Goal: Information Seeking & Learning: Check status

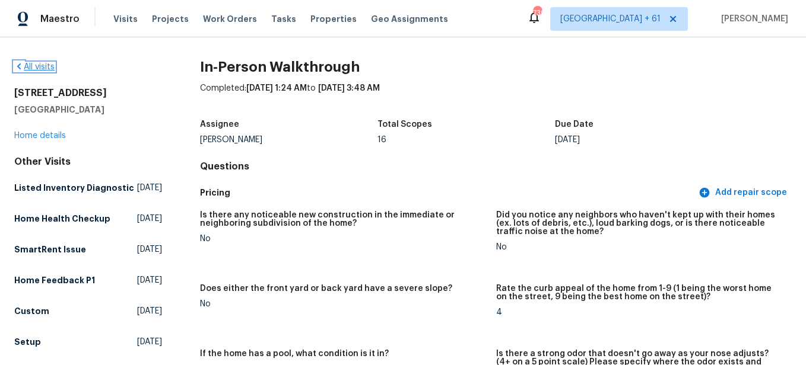
click at [28, 65] on link "All visits" at bounding box center [34, 67] width 40 height 8
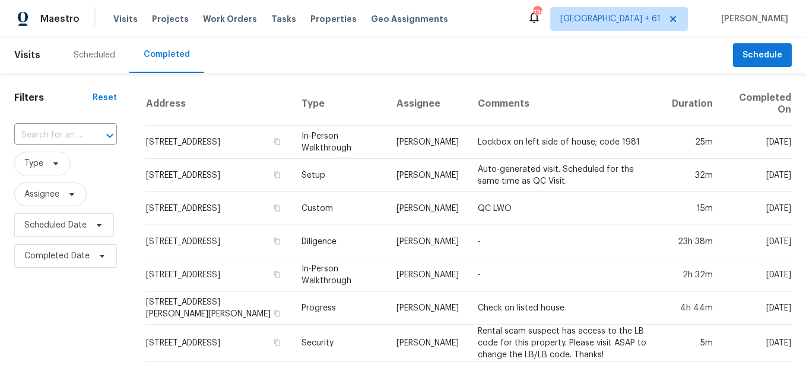
click at [67, 136] on input "text" at bounding box center [48, 135] width 69 height 18
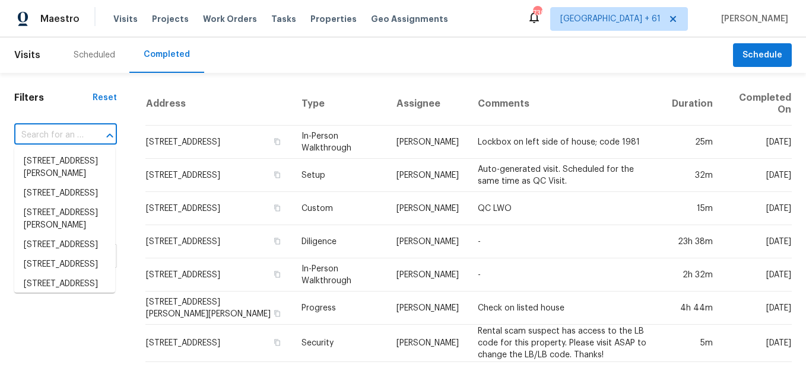
paste input "[STREET_ADDRESS]"
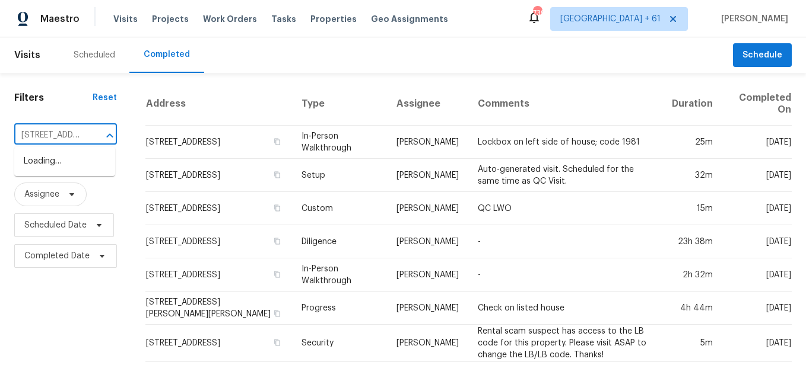
scroll to position [0, 123]
type input "[STREET_ADDRESS]"
click at [76, 133] on input "text" at bounding box center [48, 135] width 69 height 18
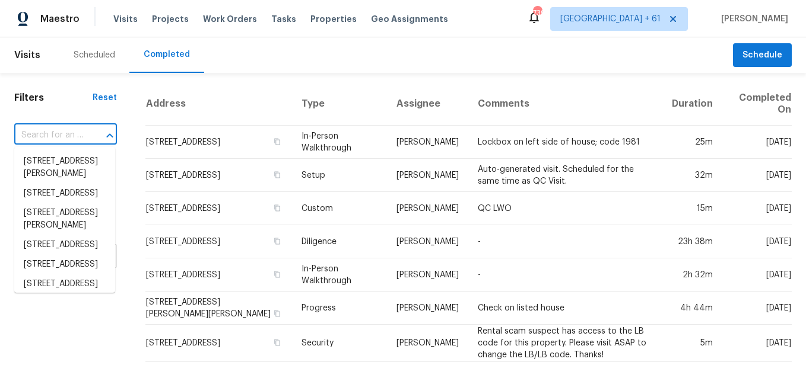
paste input "[STREET_ADDRESS]"
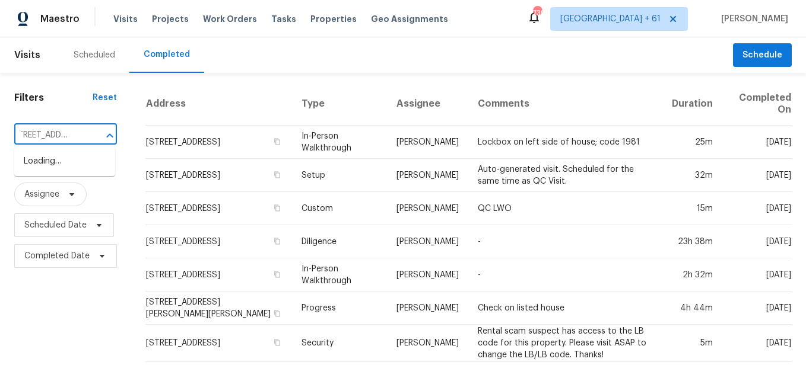
scroll to position [0, 17]
type input "[STREET_ADDRESS]"
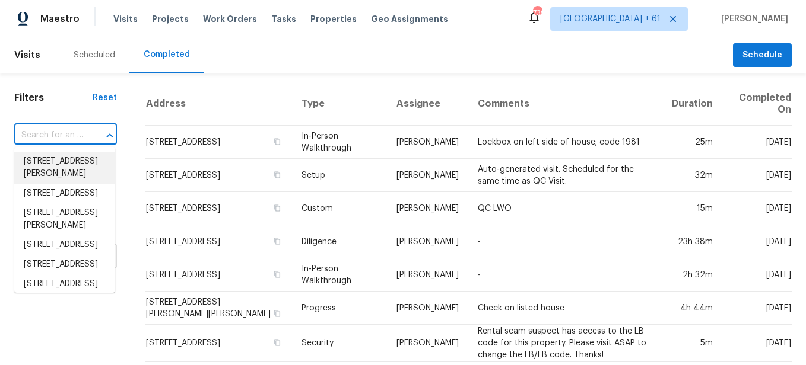
scroll to position [0, 0]
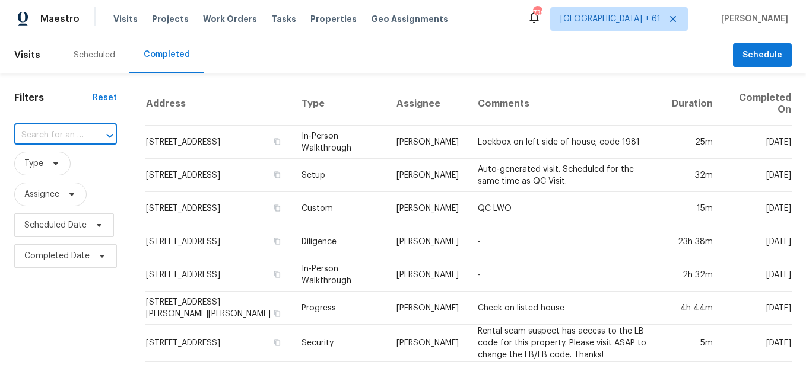
click at [76, 139] on input "text" at bounding box center [48, 135] width 69 height 18
paste input "[STREET_ADDRESS]"
type input "1885 S [GEOGRAPHIC_DATA]"
click at [66, 211] on li "[STREET_ADDRESS]" at bounding box center [64, 201] width 101 height 20
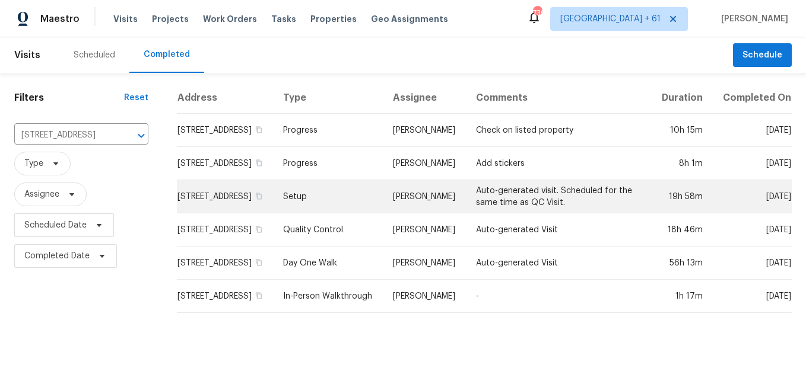
click at [316, 208] on td "Setup" at bounding box center [328, 196] width 110 height 33
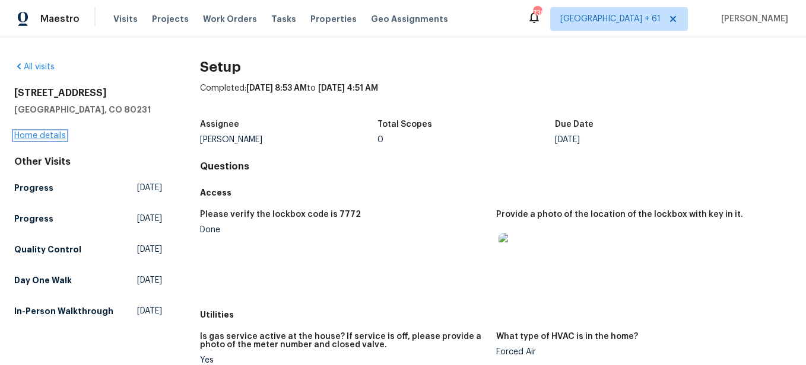
click at [58, 136] on link "Home details" at bounding box center [40, 136] width 52 height 8
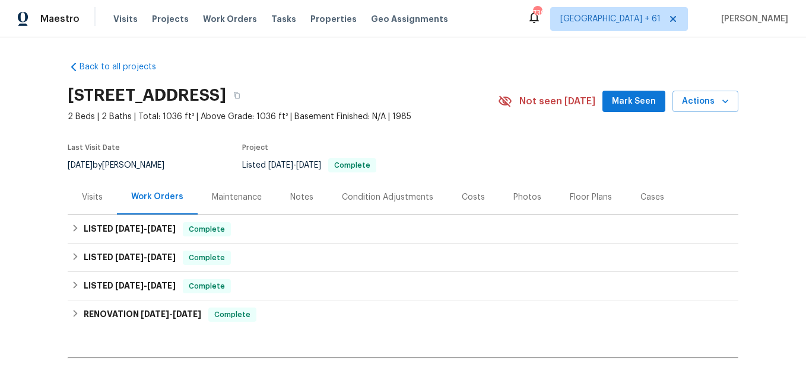
click at [516, 205] on div "Photos" at bounding box center [527, 197] width 56 height 35
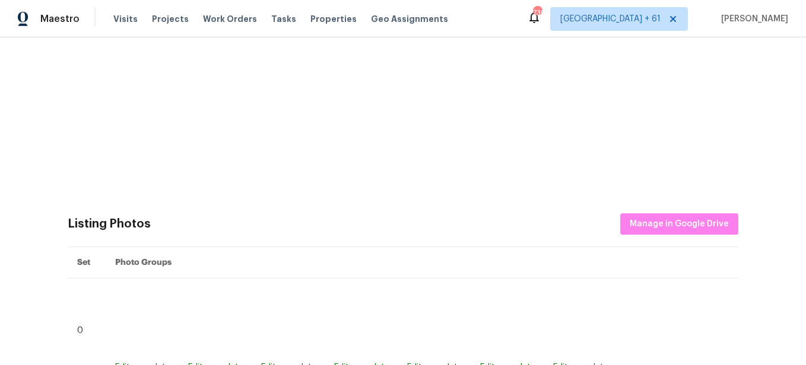
scroll to position [415, 0]
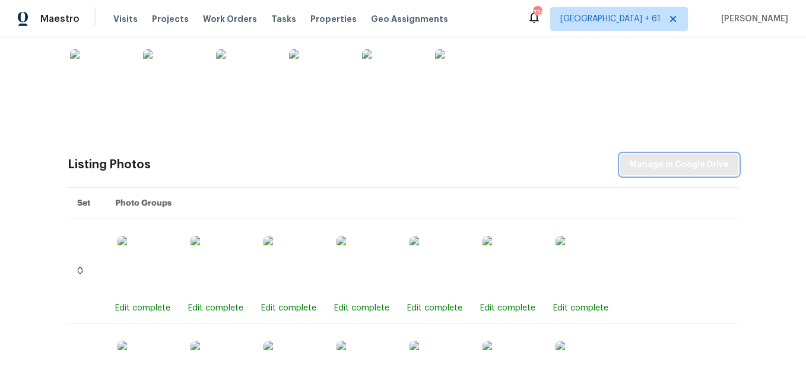
click at [675, 168] on span "Manage in Google Drive" at bounding box center [678, 165] width 99 height 15
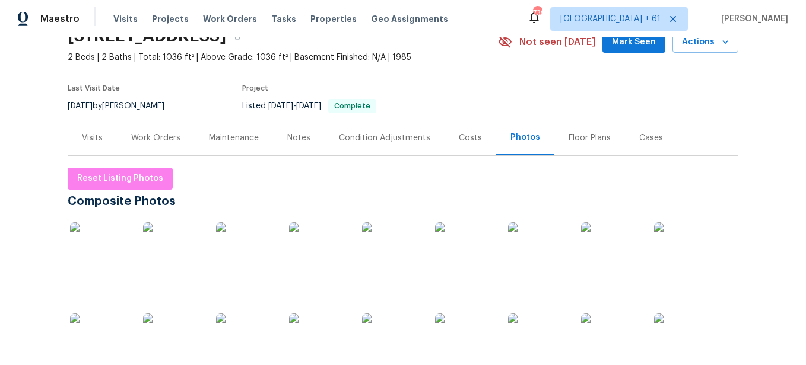
scroll to position [0, 0]
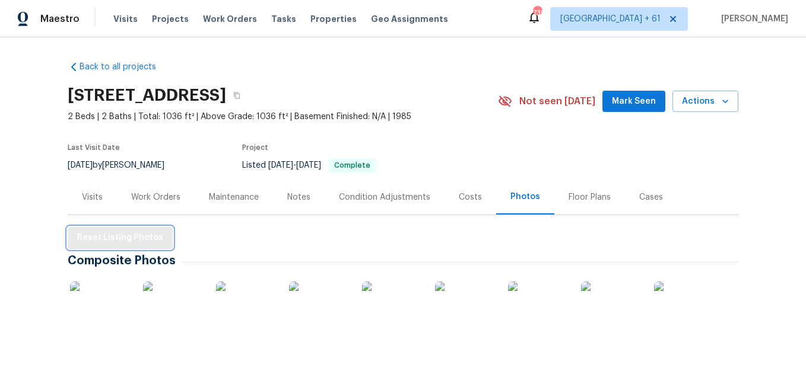
click at [109, 240] on span "Reset Listing Photos" at bounding box center [120, 238] width 86 height 15
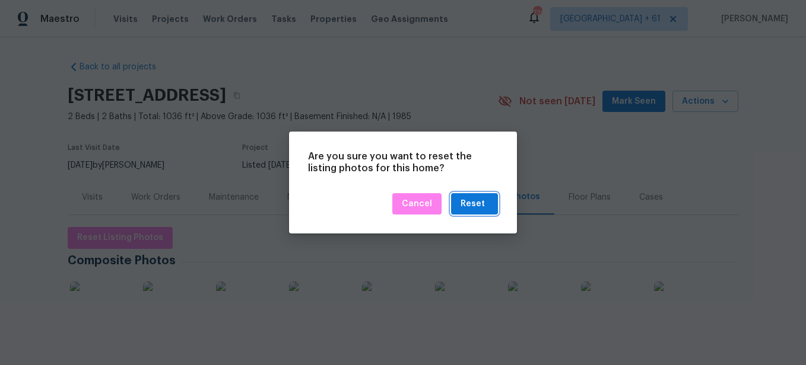
click at [467, 198] on div "Reset" at bounding box center [472, 204] width 24 height 15
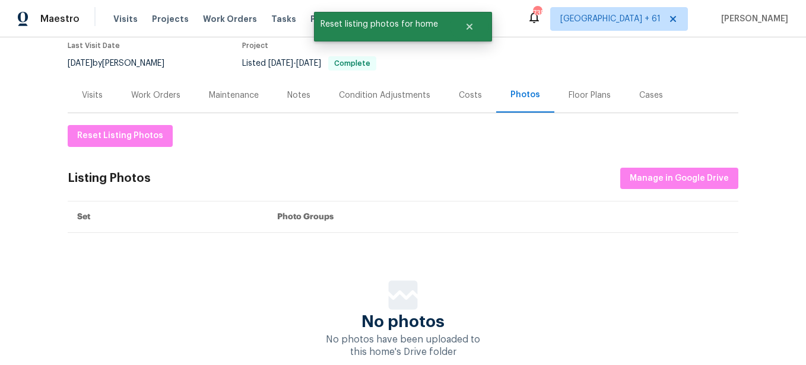
scroll to position [119, 0]
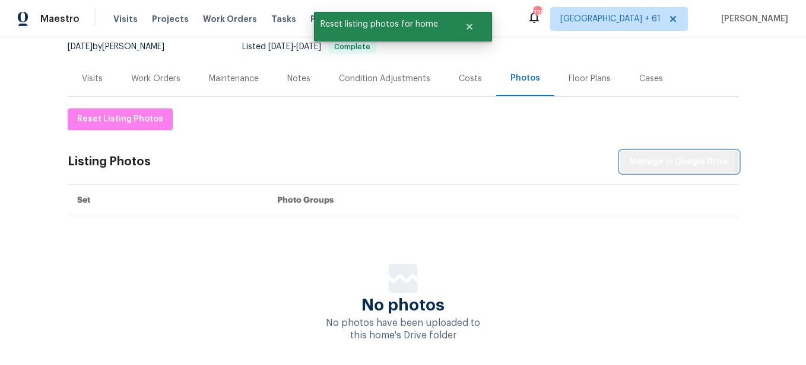
click at [642, 160] on span "Manage in Google Drive" at bounding box center [678, 162] width 99 height 15
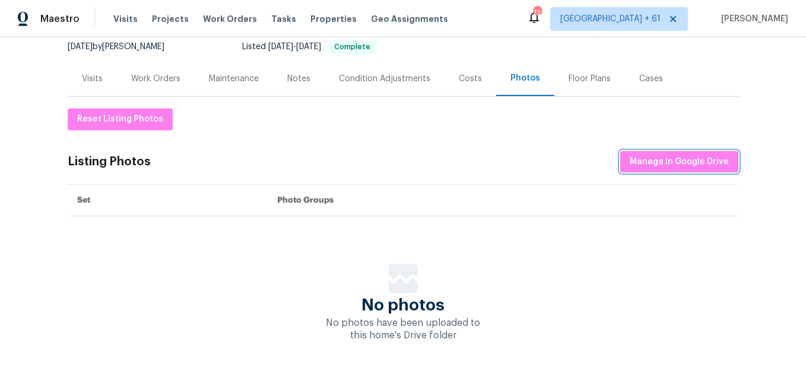
scroll to position [0, 0]
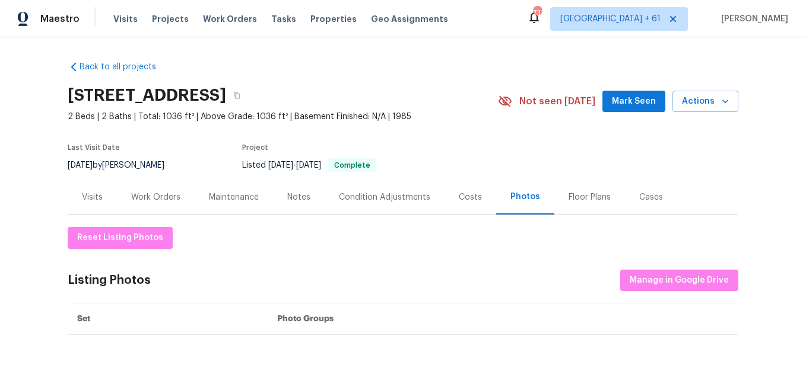
click at [113, 26] on div "Visits Projects Work Orders Tasks Properties Geo Assignments" at bounding box center [287, 19] width 349 height 24
click at [120, 20] on span "Visits" at bounding box center [125, 19] width 24 height 12
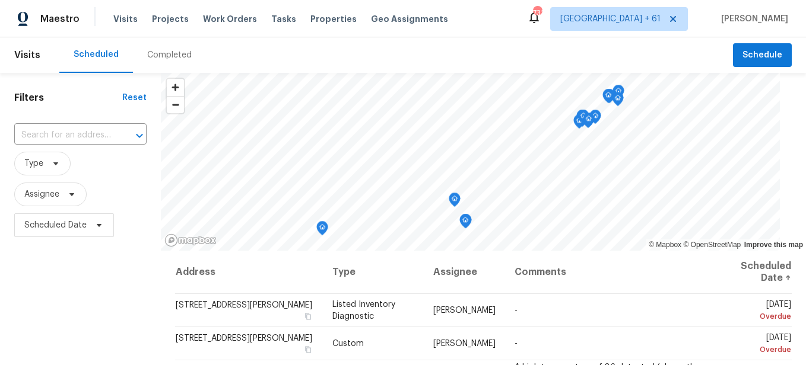
click at [174, 61] on div "Completed" at bounding box center [169, 55] width 73 height 36
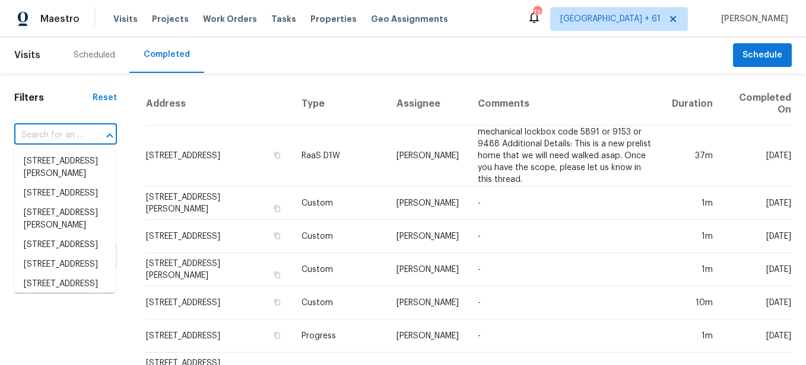
click at [75, 138] on input "text" at bounding box center [48, 135] width 69 height 18
paste input "[STREET_ADDRESS]"
type input "[STREET_ADDRESS]"
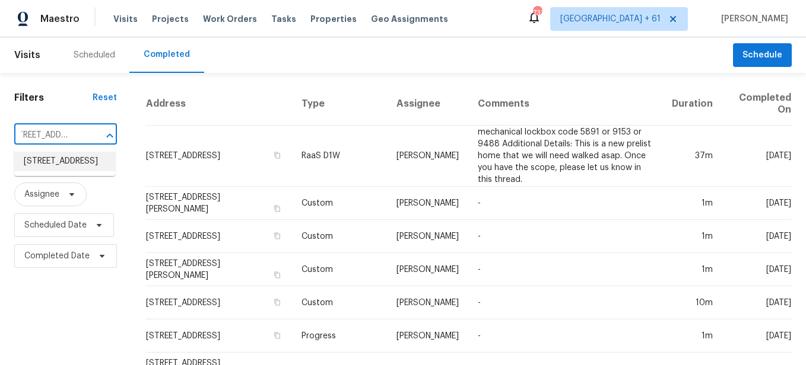
click at [76, 162] on li "[STREET_ADDRESS]" at bounding box center [64, 162] width 101 height 20
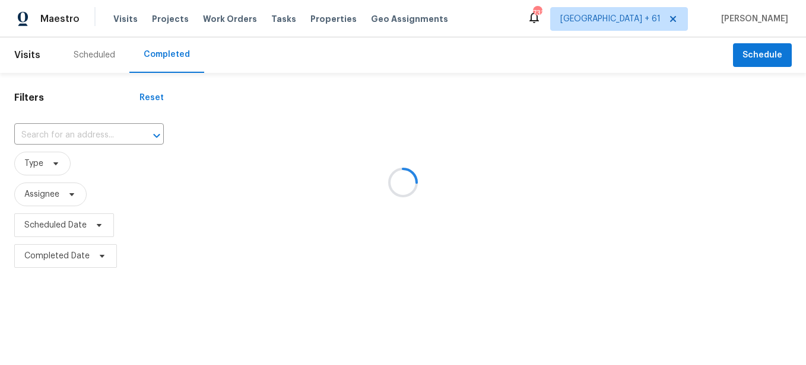
type input "[STREET_ADDRESS]"
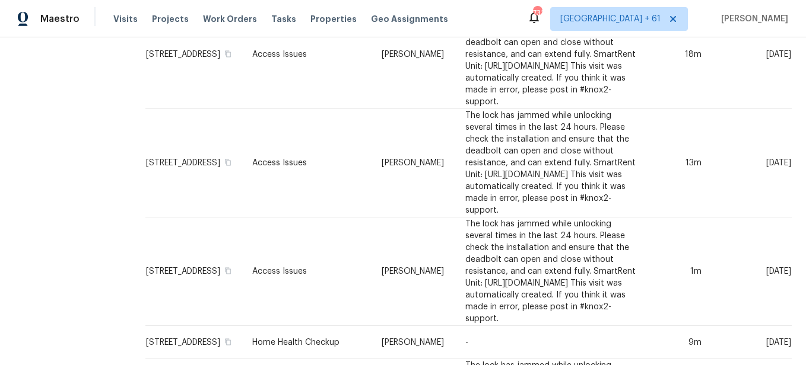
scroll to position [702, 0]
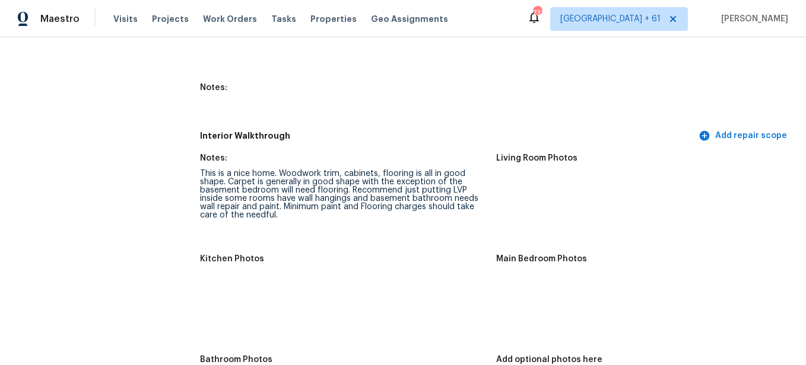
scroll to position [1602, 0]
click at [498, 189] on img at bounding box center [517, 196] width 38 height 38
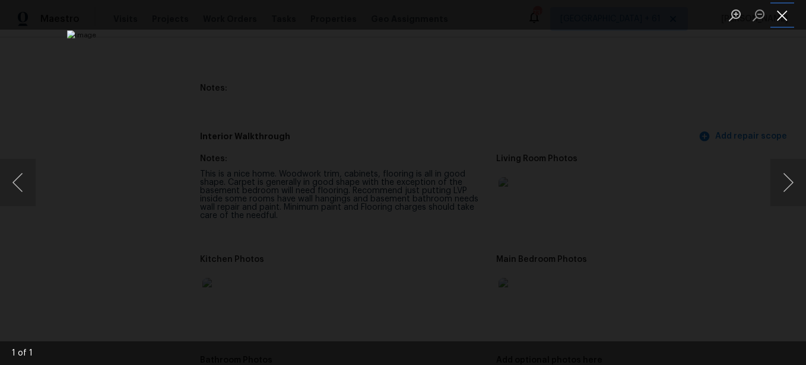
click at [774, 20] on button "Close lightbox" at bounding box center [782, 15] width 24 height 21
